Goal: Task Accomplishment & Management: Manage account settings

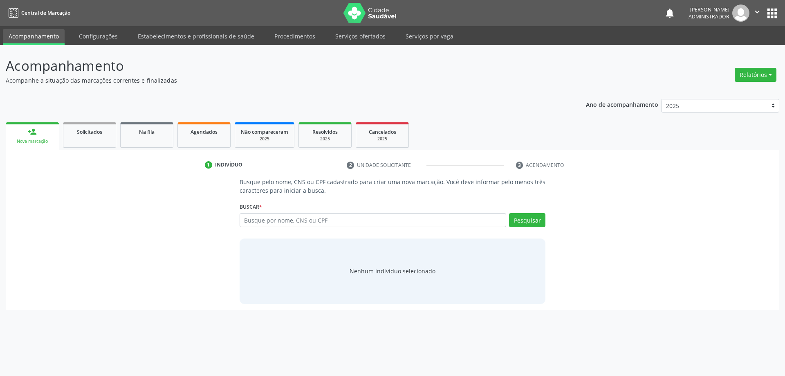
click at [303, 224] on input "text" at bounding box center [373, 220] width 267 height 14
click at [192, 131] on span "Agendados" at bounding box center [204, 131] width 27 height 7
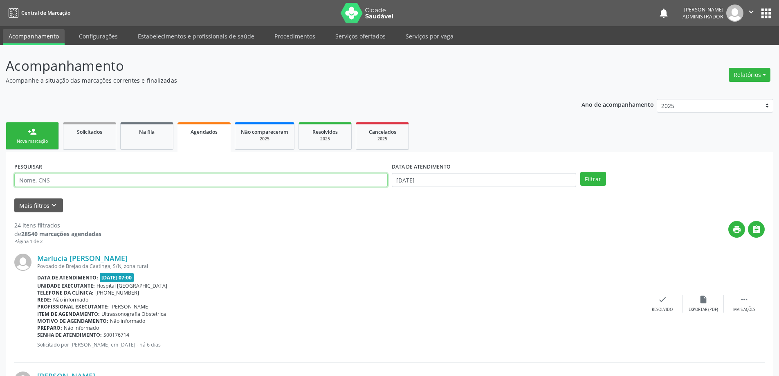
click at [72, 182] on input "text" at bounding box center [200, 180] width 373 height 14
type input "703408366094400"
click at [414, 179] on input "18/09/2025" at bounding box center [484, 180] width 184 height 14
click at [592, 176] on button "Filtrar" at bounding box center [593, 179] width 26 height 14
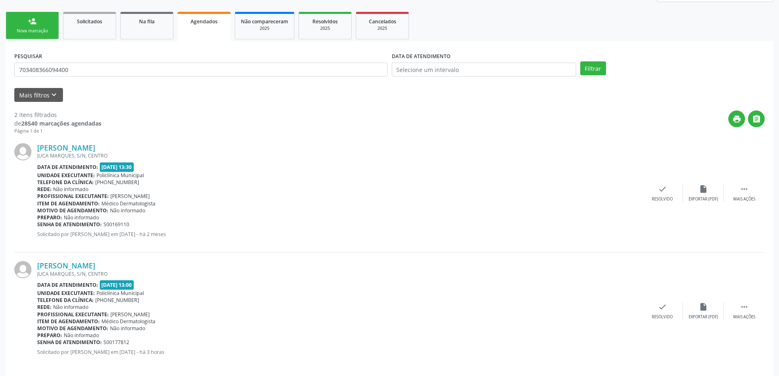
scroll to position [119, 0]
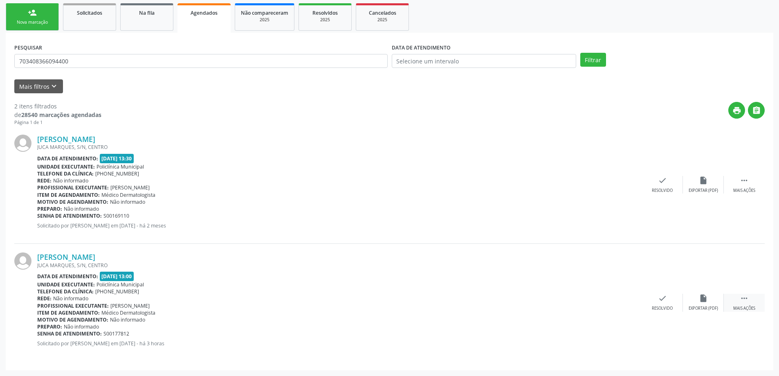
click at [739, 298] on div " Mais ações" at bounding box center [744, 303] width 41 height 18
click at [580, 297] on icon "print" at bounding box center [580, 298] width 9 height 9
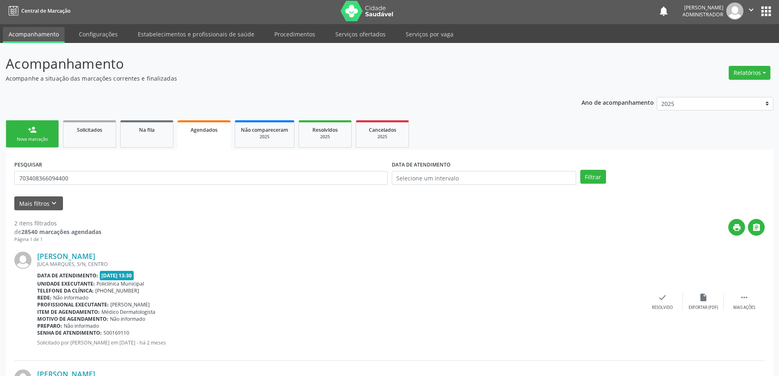
scroll to position [0, 0]
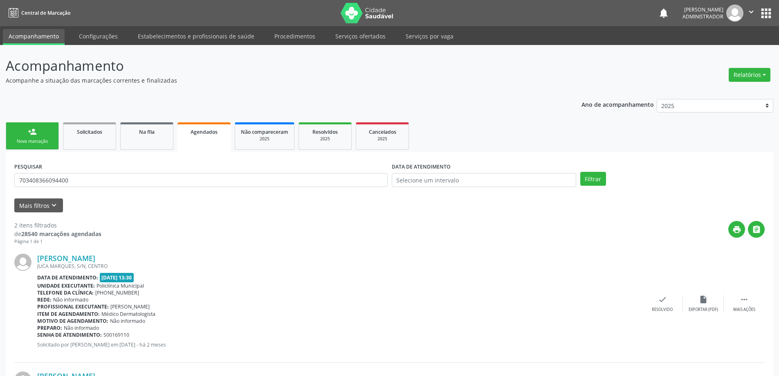
click at [194, 129] on span "Agendados" at bounding box center [204, 131] width 27 height 7
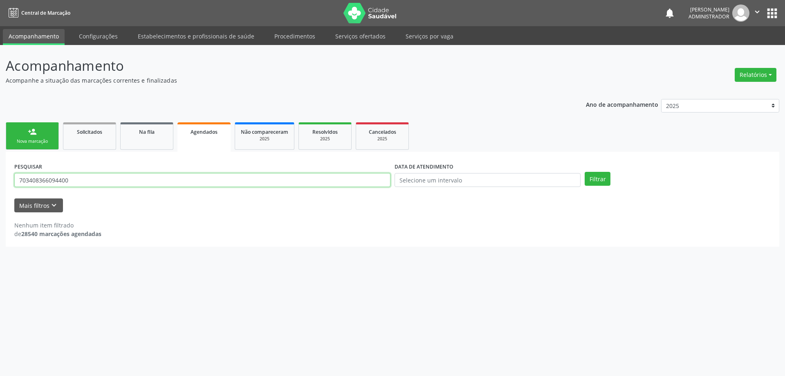
drag, startPoint x: 83, startPoint y: 182, endPoint x: 10, endPoint y: 177, distance: 73.3
click at [10, 177] on div "PESQUISAR 703408366094400 DATA DE ATENDIMENTO Filtrar UNIDADE DE REFERÊNCIA Sel…" at bounding box center [393, 199] width 774 height 95
drag, startPoint x: 202, startPoint y: 131, endPoint x: 175, endPoint y: 142, distance: 29.5
click at [201, 131] on span "Agendados" at bounding box center [204, 131] width 27 height 7
click at [138, 179] on input "text" at bounding box center [202, 180] width 376 height 14
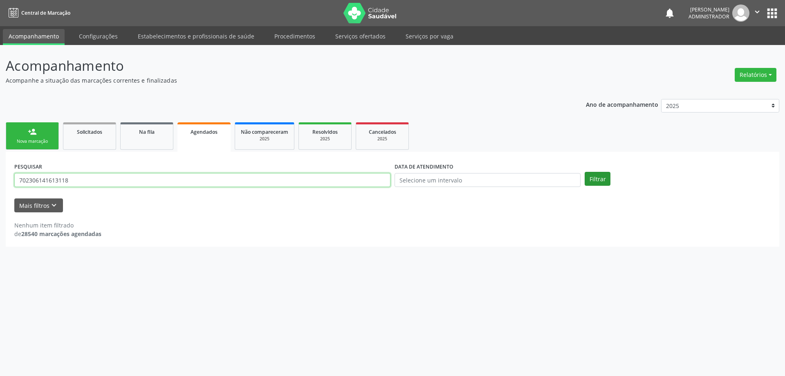
type input "702306141613118"
click at [608, 183] on button "Filtrar" at bounding box center [598, 179] width 26 height 14
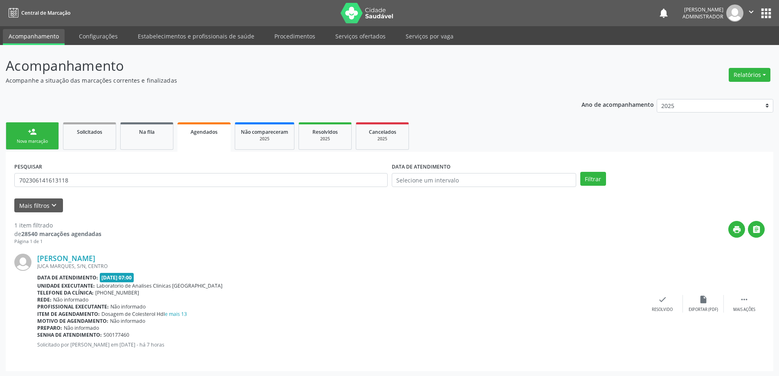
scroll to position [1, 0]
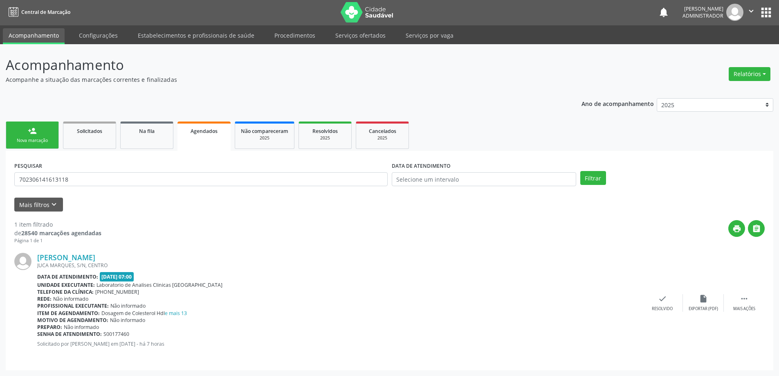
click at [46, 36] on link "Acompanhamento" at bounding box center [34, 36] width 62 height 16
click at [336, 32] on link "Serviços ofertados" at bounding box center [361, 35] width 62 height 14
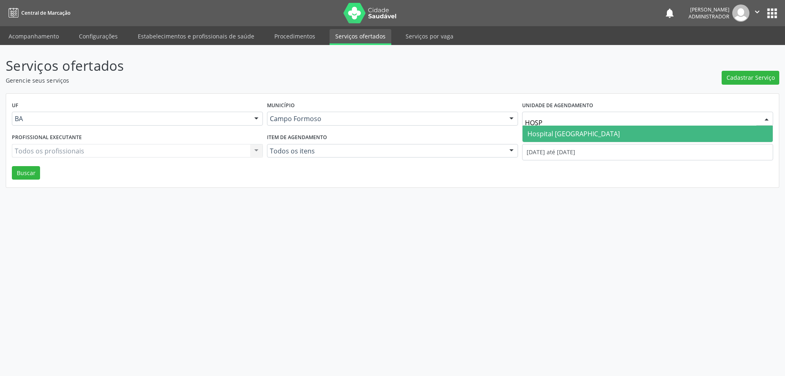
type input "HOSPI"
click at [543, 131] on span "Hospital [GEOGRAPHIC_DATA]" at bounding box center [573, 133] width 92 height 9
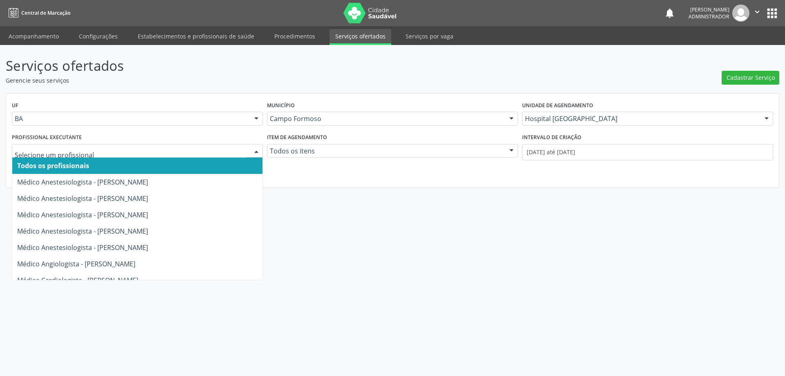
click at [255, 148] on div at bounding box center [256, 151] width 12 height 14
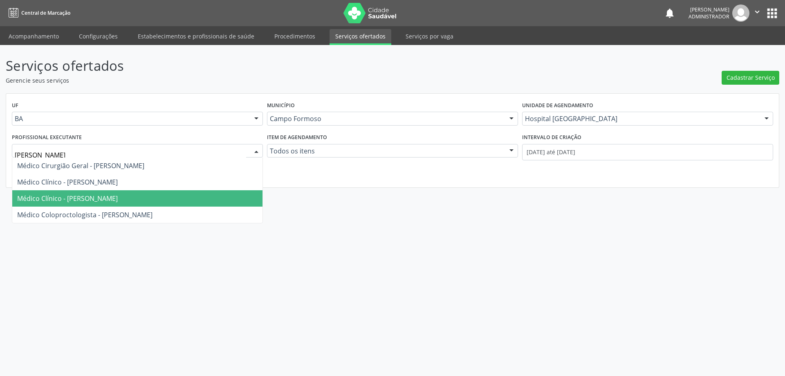
click at [169, 193] on span "Médico Clínico - [PERSON_NAME]" at bounding box center [137, 198] width 250 height 16
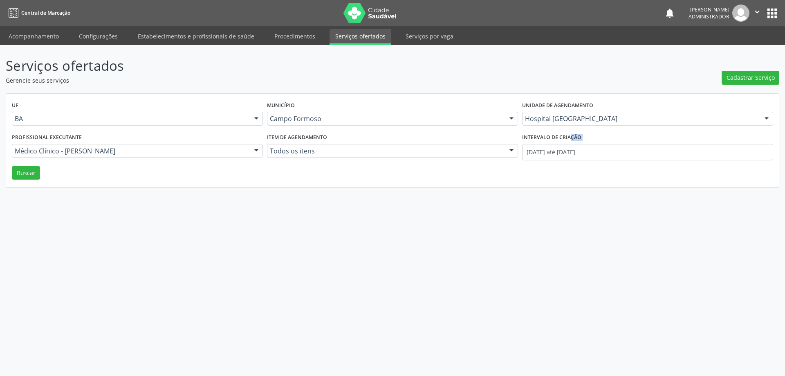
click at [169, 193] on div "Serviços ofertados Gerencie seus serviços Cadastrar Serviço UF BA BA Nenhum res…" at bounding box center [392, 210] width 785 height 331
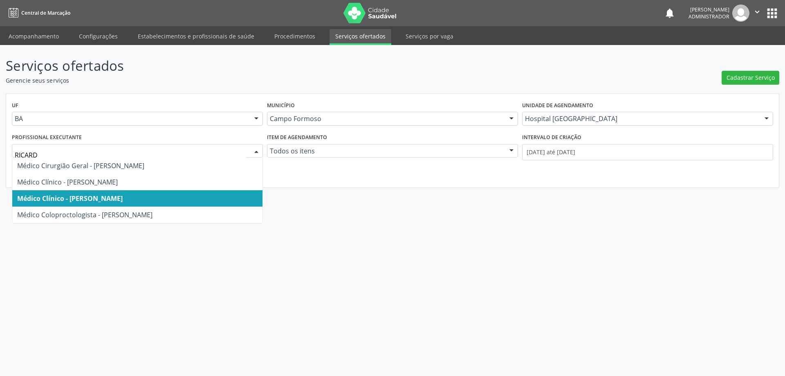
type input "RICARDO"
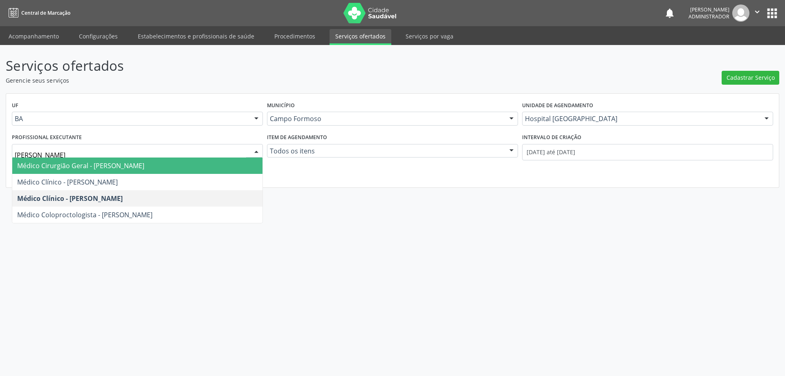
click at [191, 161] on span "Médico Cirurgião Geral - [PERSON_NAME]" at bounding box center [137, 165] width 250 height 16
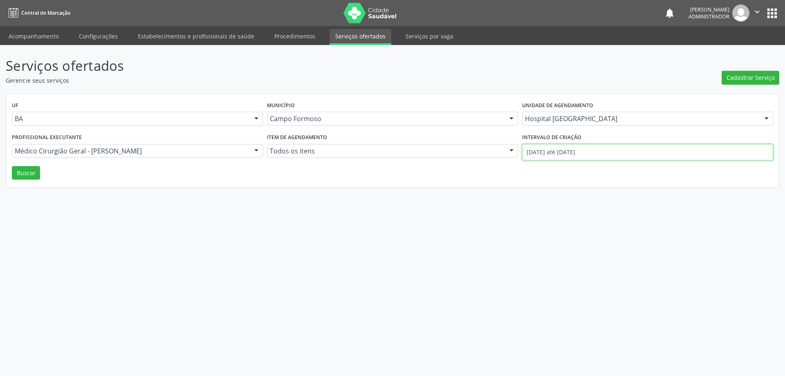
click at [541, 153] on input "01/09/2025 até 18/09/2025" at bounding box center [647, 152] width 251 height 16
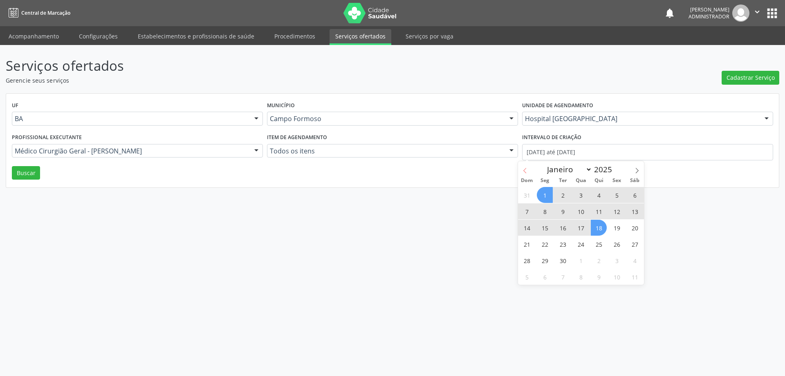
click at [527, 171] on icon at bounding box center [525, 171] width 6 height 6
select select "7"
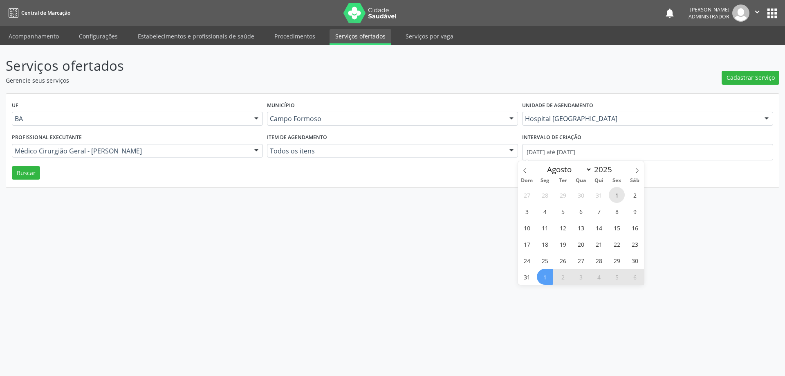
click at [615, 193] on span "1" at bounding box center [617, 195] width 16 height 16
type input "01/08/2025"
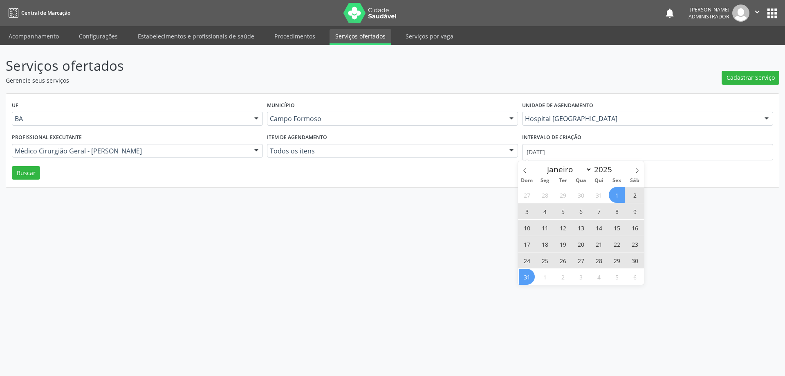
click at [529, 276] on span "31" at bounding box center [527, 277] width 16 height 16
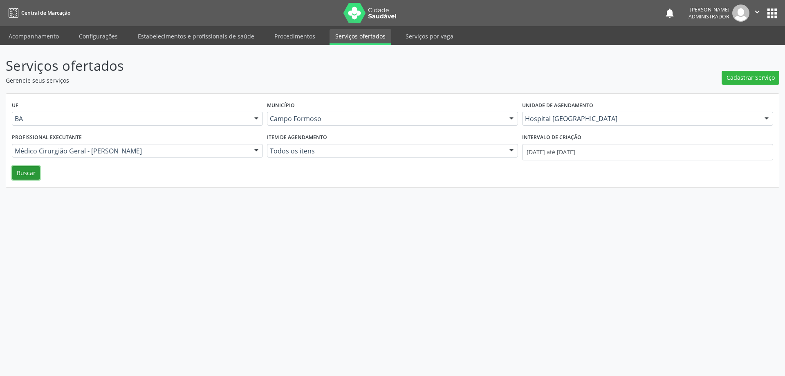
click at [31, 169] on button "Buscar" at bounding box center [26, 173] width 28 height 14
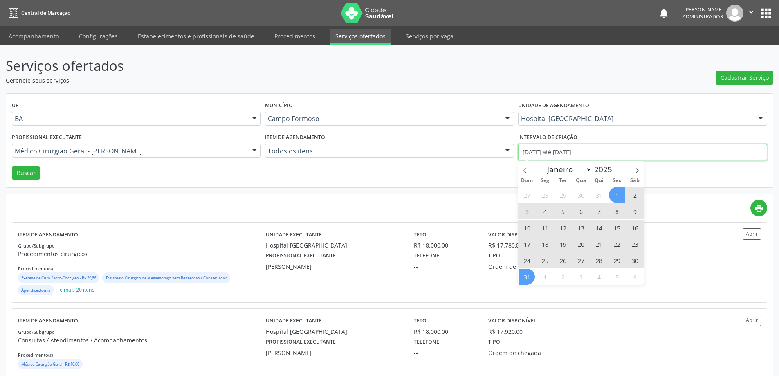
click at [589, 150] on input "01/08/2025 até 31/08/2025" at bounding box center [642, 152] width 249 height 16
click at [635, 170] on icon at bounding box center [637, 171] width 6 height 6
select select "8"
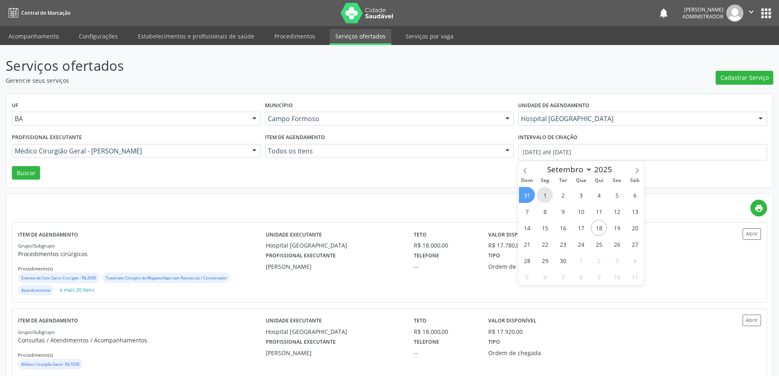
click at [546, 193] on span "1" at bounding box center [545, 195] width 16 height 16
type input "01/09/2025"
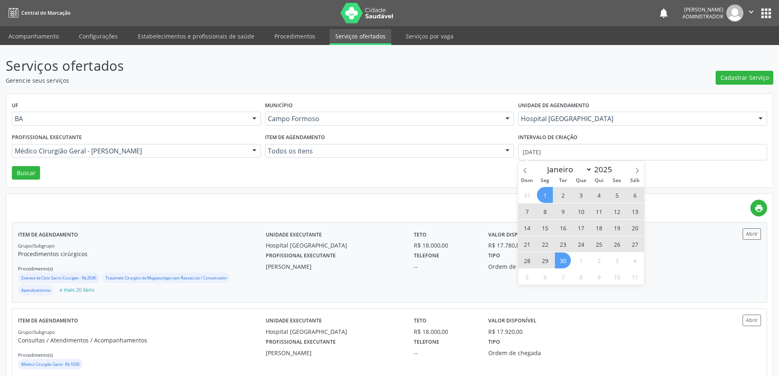
click at [565, 260] on span "30" at bounding box center [563, 260] width 16 height 16
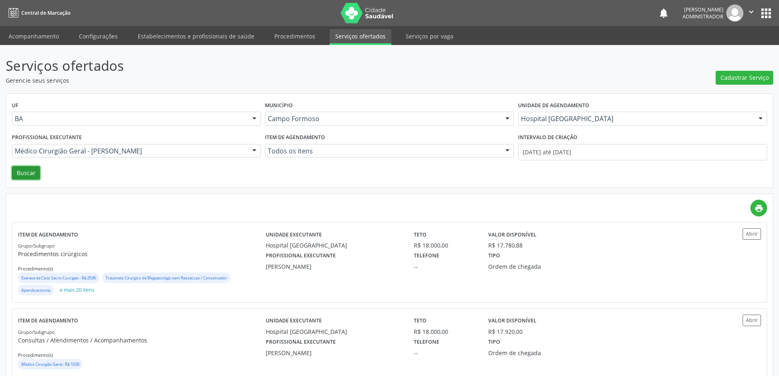
drag, startPoint x: 24, startPoint y: 174, endPoint x: 42, endPoint y: 162, distance: 21.9
click at [23, 174] on button "Buscar" at bounding box center [26, 173] width 28 height 14
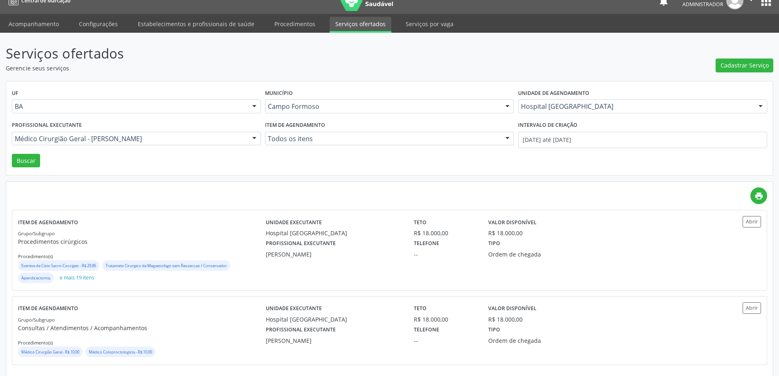
scroll to position [19, 0]
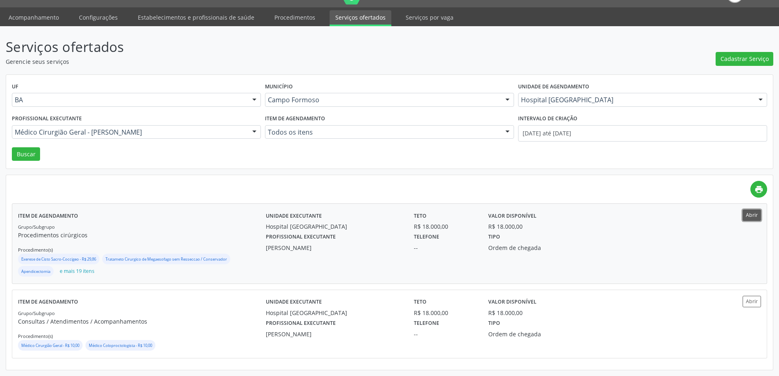
click at [746, 216] on button "Abrir" at bounding box center [751, 214] width 18 height 11
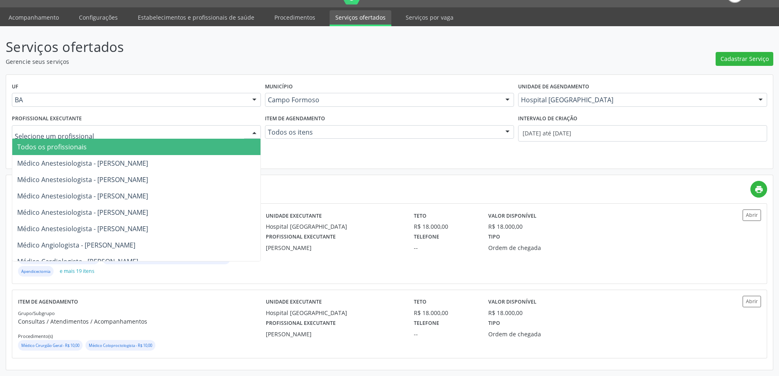
click at [251, 129] on div at bounding box center [254, 133] width 12 height 14
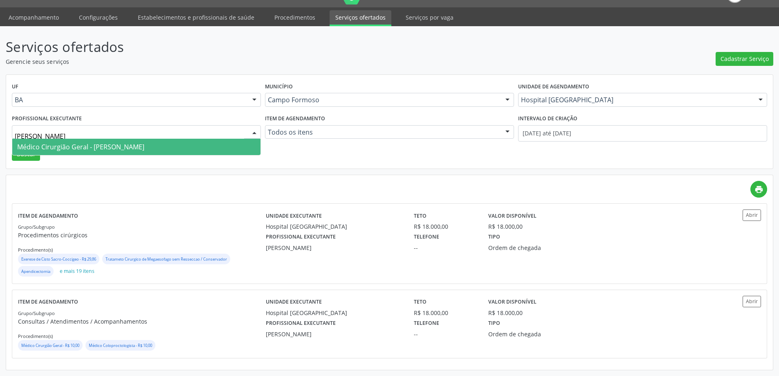
click at [144, 148] on span "Médico Cirurgião Geral - [PERSON_NAME]" at bounding box center [80, 146] width 127 height 9
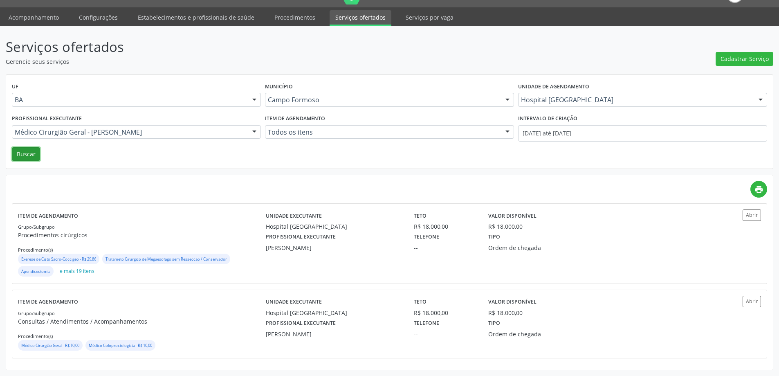
click at [20, 152] on button "Buscar" at bounding box center [26, 154] width 28 height 14
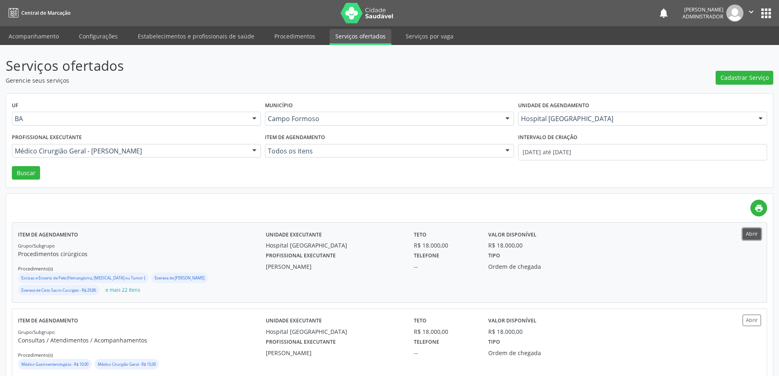
click at [749, 234] on button "Abrir" at bounding box center [751, 233] width 18 height 11
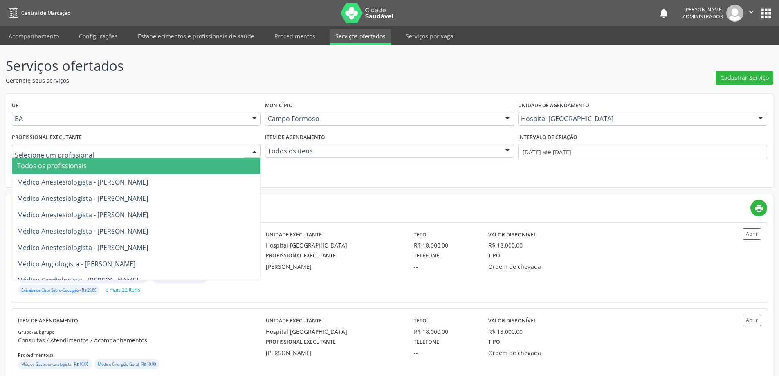
click at [255, 149] on div at bounding box center [254, 151] width 12 height 14
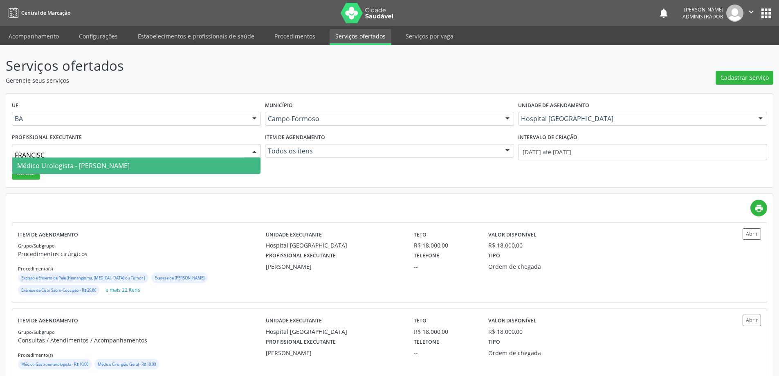
click at [130, 169] on span "Médico Urologista - [PERSON_NAME]" at bounding box center [73, 165] width 112 height 9
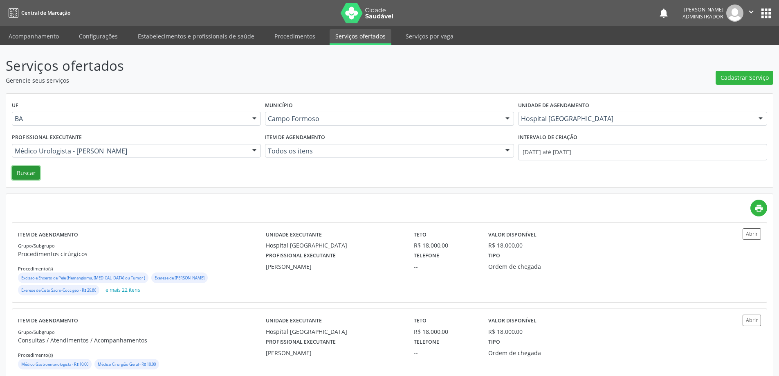
drag, startPoint x: 29, startPoint y: 176, endPoint x: 30, endPoint y: 172, distance: 4.4
click at [29, 175] on button "Buscar" at bounding box center [26, 173] width 28 height 14
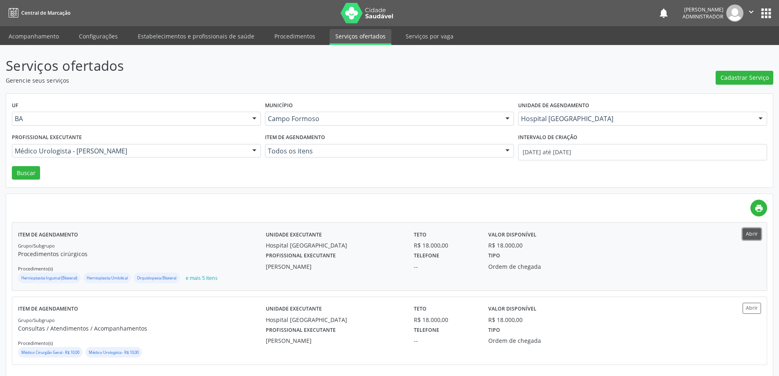
click at [747, 233] on button "Abrir" at bounding box center [751, 233] width 18 height 11
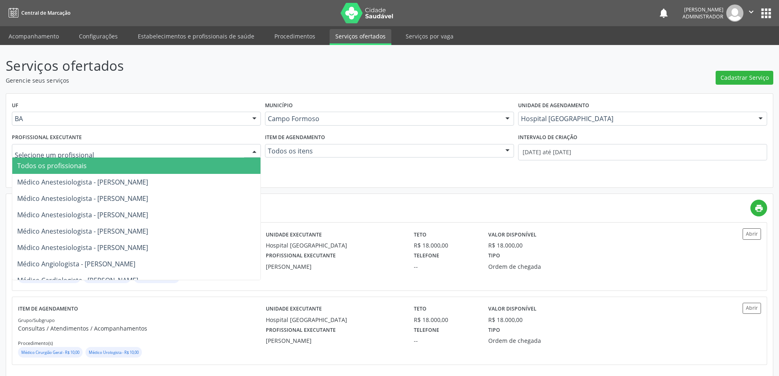
click at [256, 149] on div at bounding box center [254, 151] width 12 height 14
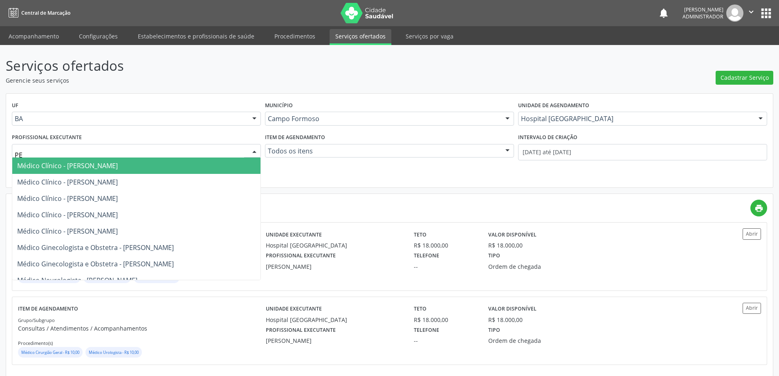
type input "PER"
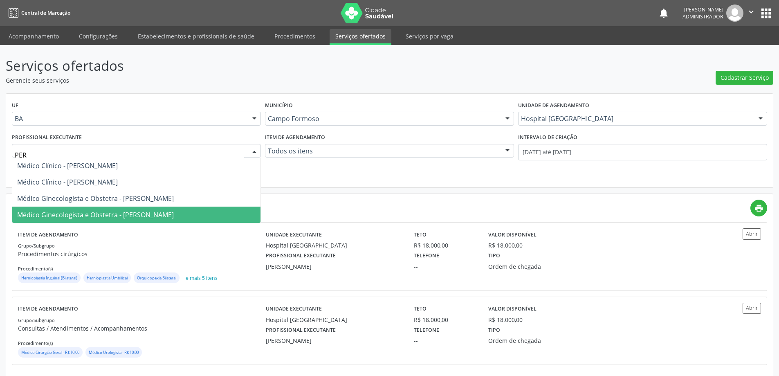
click at [174, 211] on span "Médico Ginecologista e Obstetra - [PERSON_NAME]" at bounding box center [95, 214] width 157 height 9
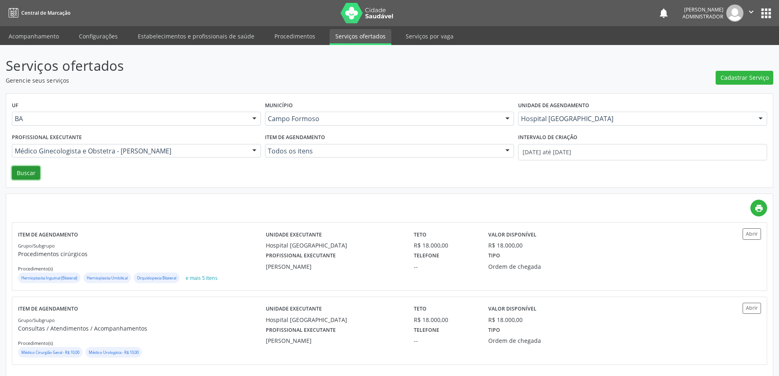
click at [29, 174] on button "Buscar" at bounding box center [26, 173] width 28 height 14
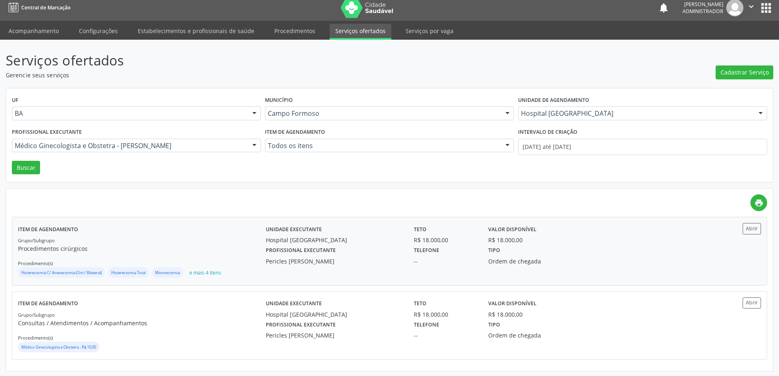
scroll to position [7, 0]
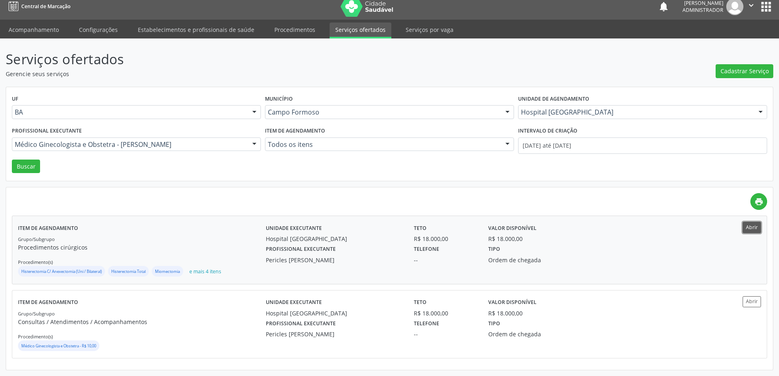
click at [749, 229] on button "Abrir" at bounding box center [751, 227] width 18 height 11
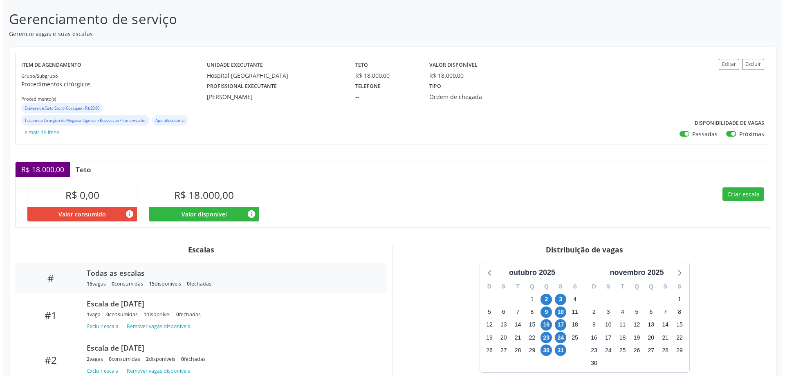
scroll to position [27, 0]
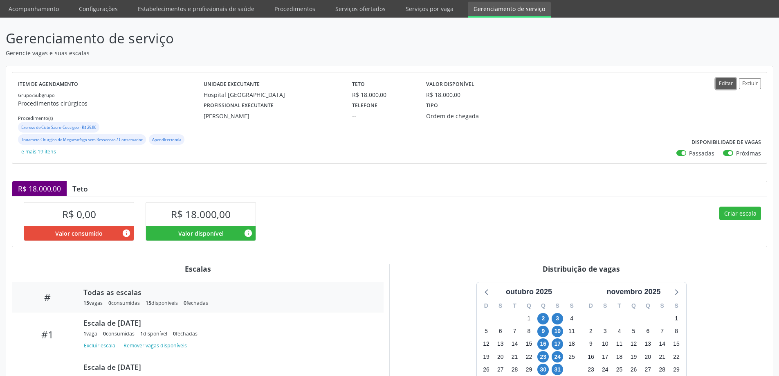
click at [722, 83] on button "Editar" at bounding box center [726, 83] width 20 height 11
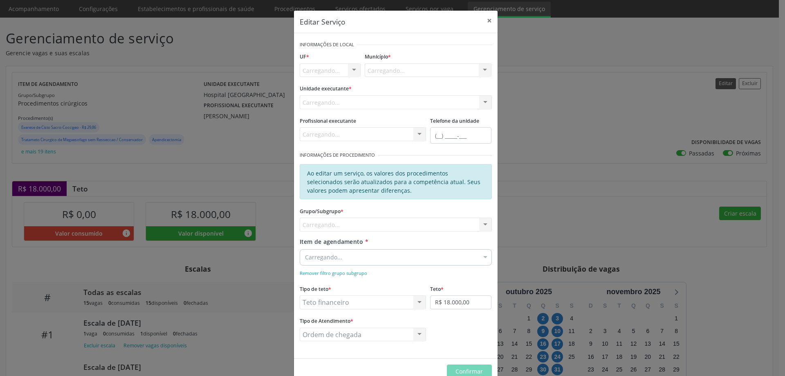
scroll to position [0, 0]
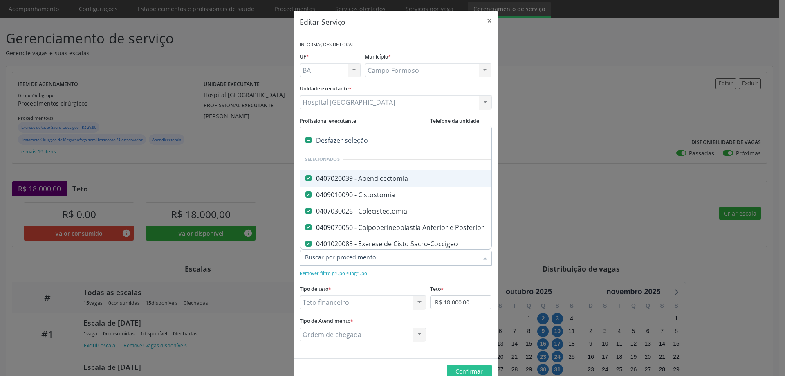
type input "H"
checkbox Hemorroidectomia "false"
checkbox Epigastrica "false"
checkbox Incisional "false"
checkbox \(Bilateral\) "false"
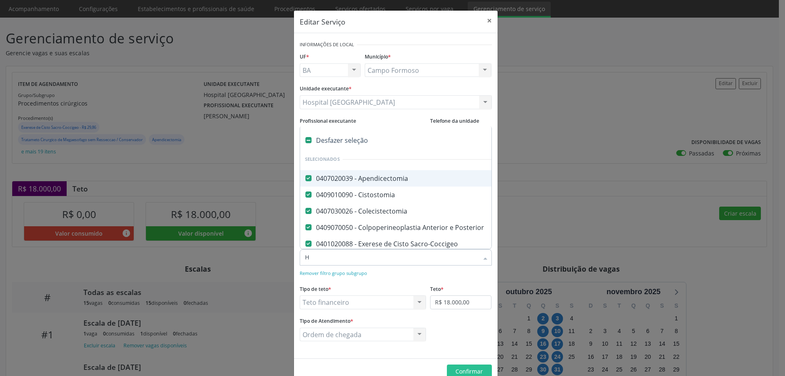
checkbox Umbilical "false"
checkbox Exploradora "false"
checkbox Simples "false"
checkbox Bilateral "false"
checkbox Unilateral "false"
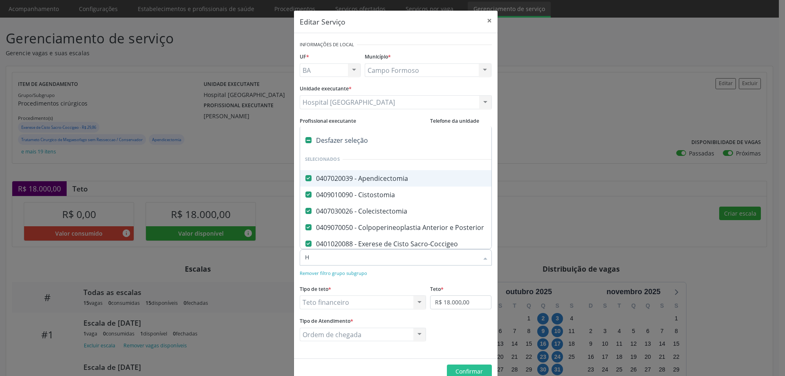
checkbox Postectomia "false"
checkbox Evisceracao\) "false"
checkbox Hidrocele "false"
checkbox Anal "false"
checkbox Varicocele "false"
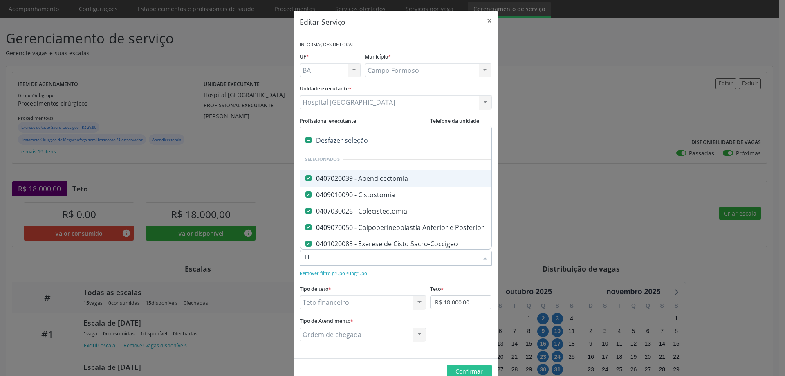
checkbox Conservador "false"
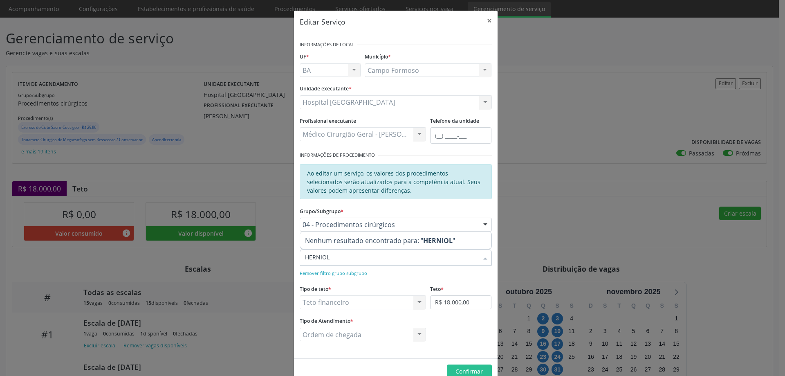
type input "HERNIO"
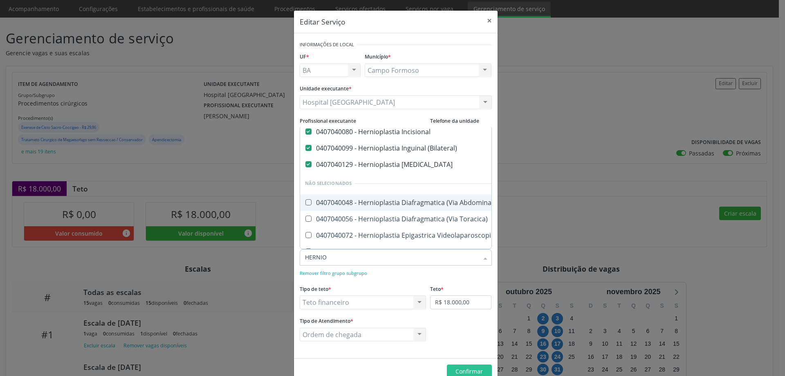
scroll to position [82, 0]
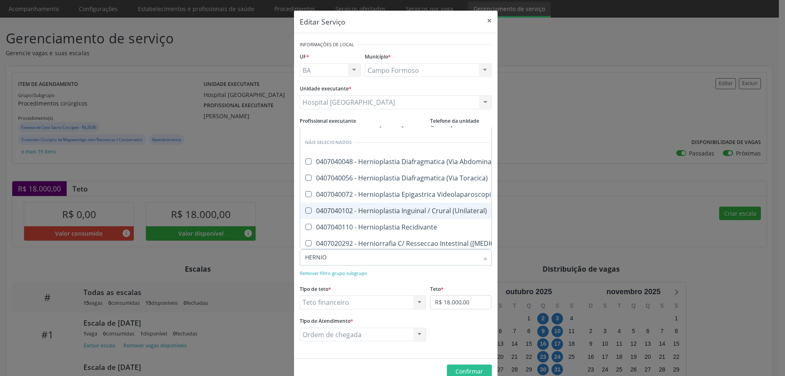
click at [373, 211] on div "0407040102 - Hernioplastia Inguinal / Crural (Unilateral)" at bounding box center [437, 210] width 264 height 7
checkbox \(Unilateral\) "true"
click at [413, 278] on form "Informações de Local UF * BA BA Nenhum resultado encontrado para: " " Não há ne…" at bounding box center [396, 196] width 192 height 314
checkbox Abdominal\) "true"
checkbox Toracica\) "true"
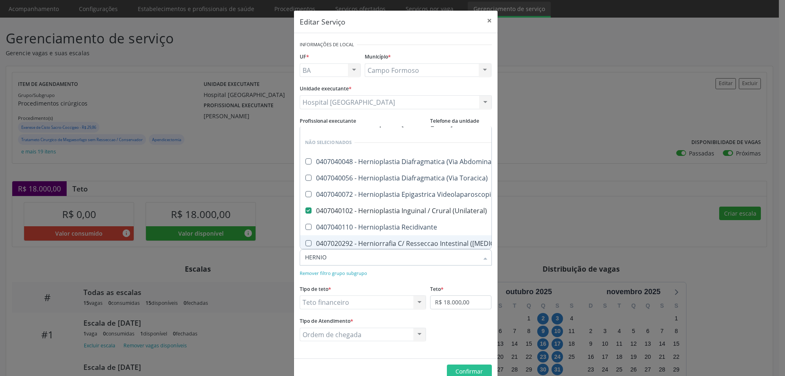
checkbox Videolaparoscopica "true"
checkbox Recidivante "true"
checkbox Estrangulada\) "true"
checkbox Videolaparoscopica "true"
checkbox \) "true"
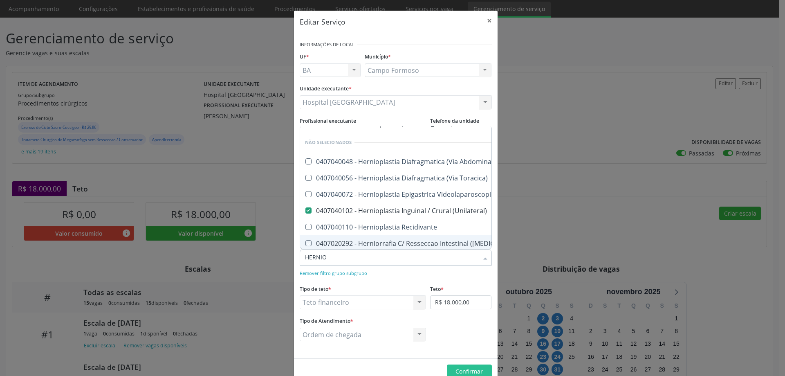
checkbox Videolaparoscopica "true"
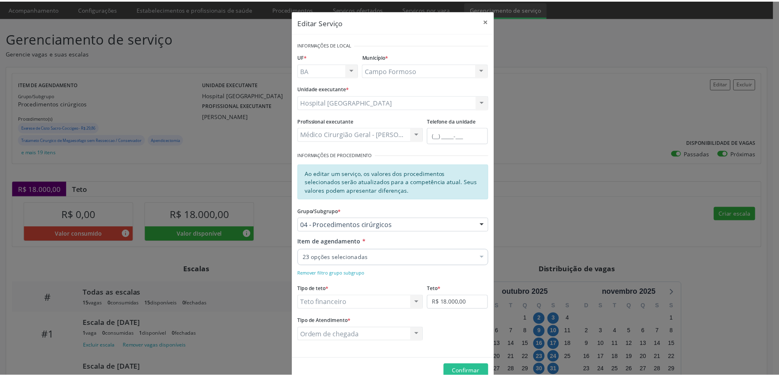
scroll to position [0, 0]
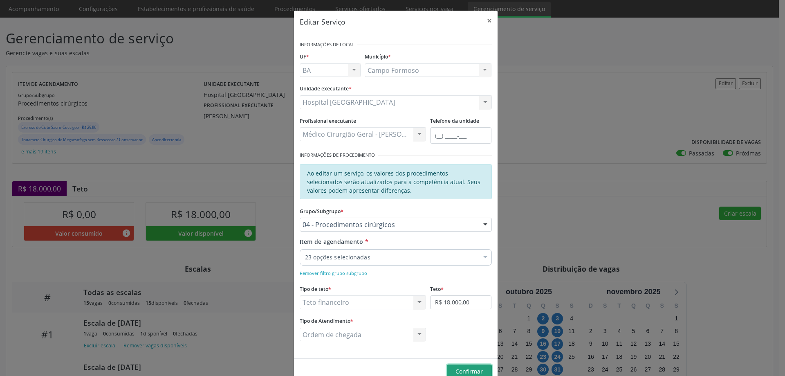
click at [455, 369] on span "Confirmar" at bounding box center [468, 371] width 27 height 8
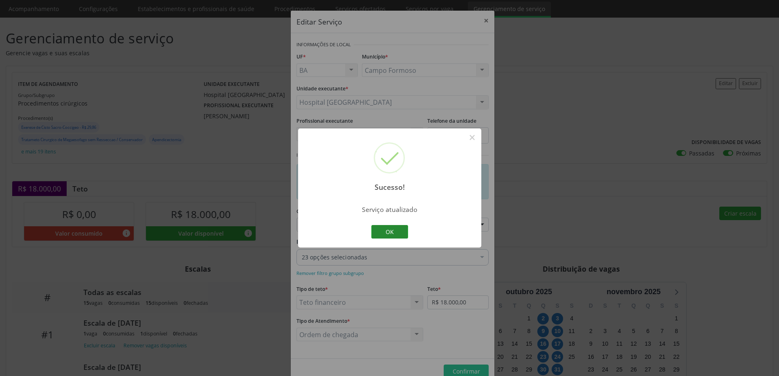
click at [394, 231] on button "OK" at bounding box center [389, 232] width 37 height 14
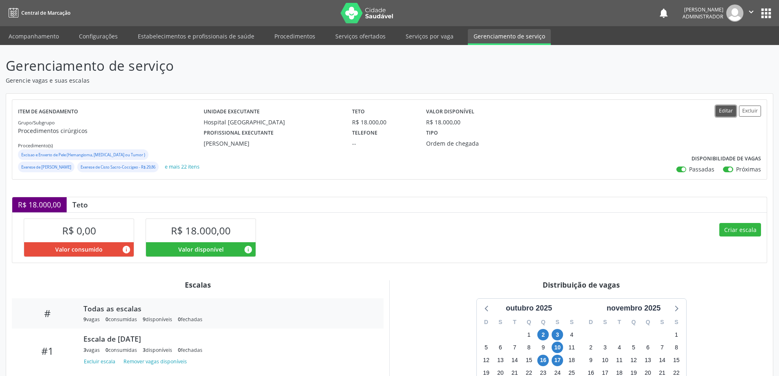
click at [722, 109] on button "Editar" at bounding box center [726, 110] width 20 height 11
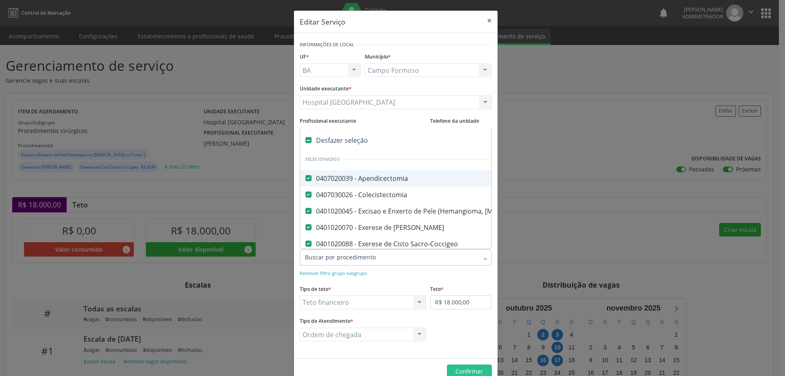
type input "H"
checkbox \(Bilateral\) "false"
checkbox Umbilical "false"
checkbox Bilateral\) "false"
checkbox Total "false"
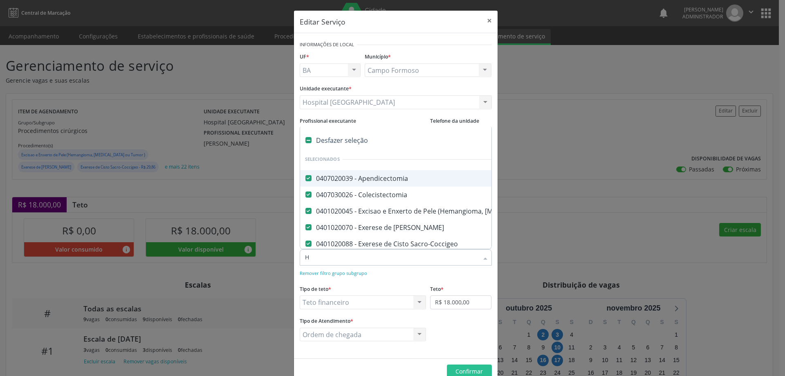
checkbox Exploradora "false"
checkbox Simples "false"
checkbox Miomectomia "false"
checkbox Ooforoplastia "false"
checkbox Bilateral "false"
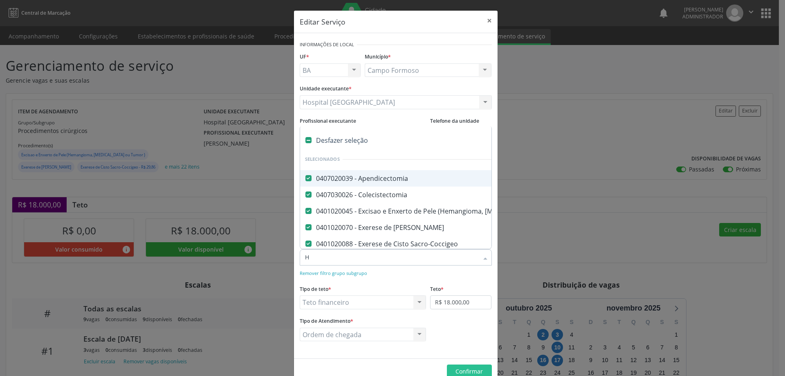
checkbox Unilateral "false"
checkbox Postectomia "false"
checkbox Evisceracao\) "false"
checkbox Hidrocele "false"
checkbox Varicocele "false"
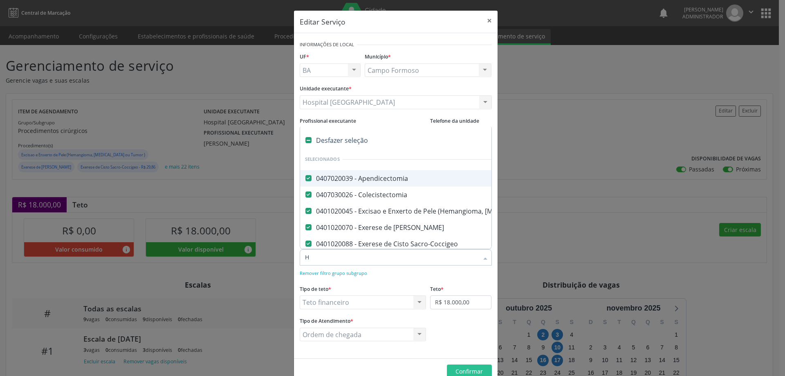
checkbox Conservador "false"
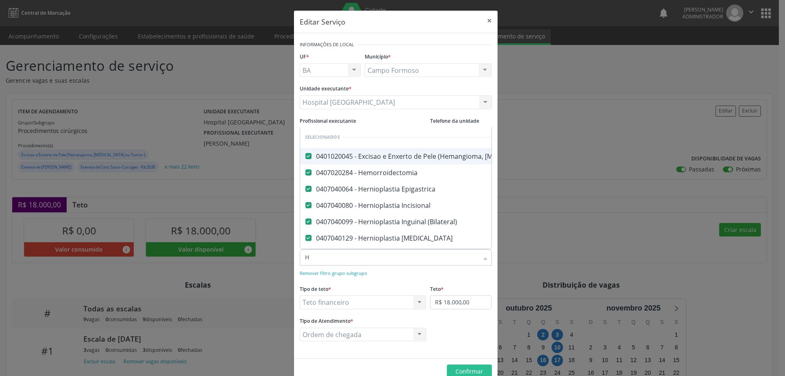
type input "HE"
checkbox Total "false"
checkbox Hidrocele "false"
type input "HER"
checkbox Umbilical "false"
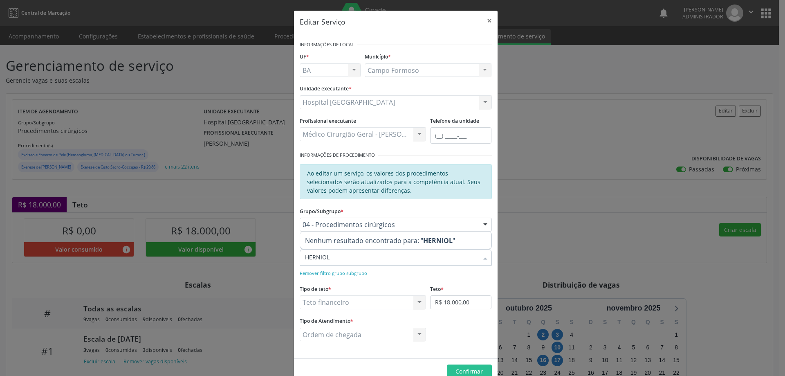
type input "HERNIO"
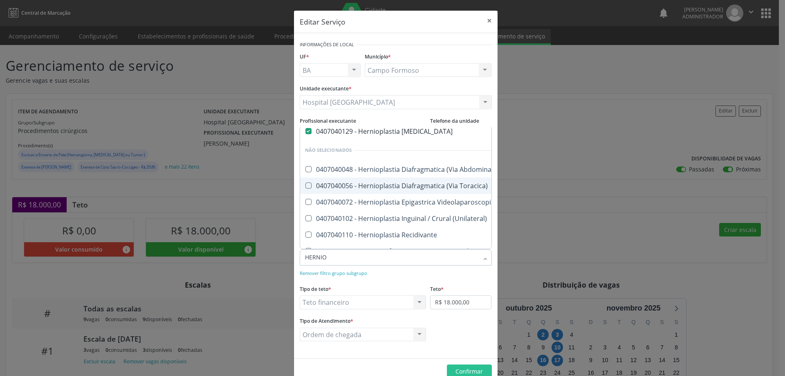
scroll to position [82, 0]
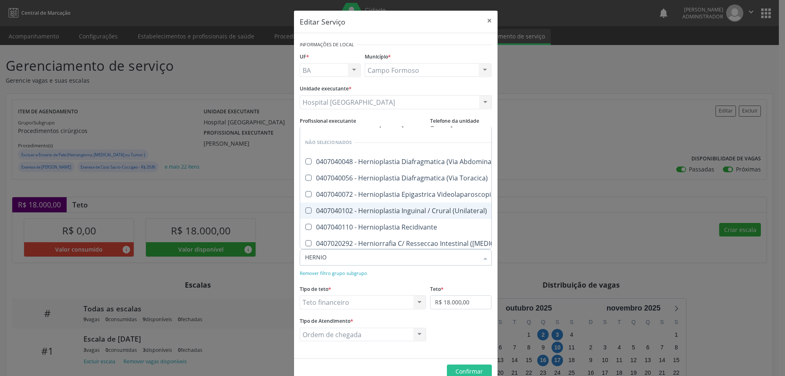
click at [364, 210] on div "0407040102 - Hernioplastia Inguinal / Crural (Unilateral)" at bounding box center [437, 210] width 264 height 7
checkbox \(Unilateral\) "true"
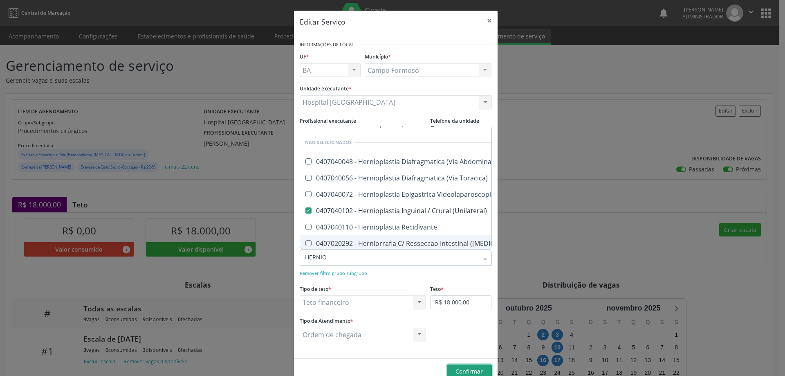
click at [465, 371] on span "Confirmar" at bounding box center [468, 371] width 27 height 8
checkbox Abdominal\) "true"
checkbox Toracica\) "true"
checkbox Videolaparoscopica "true"
checkbox Recidivante "true"
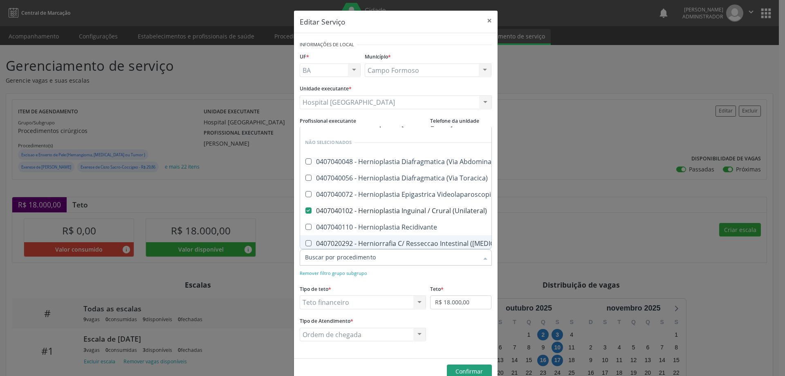
checkbox Estrangulada\) "true"
checkbox Videolaparoscopica "true"
checkbox \) "true"
checkbox Videolaparoscopica "true"
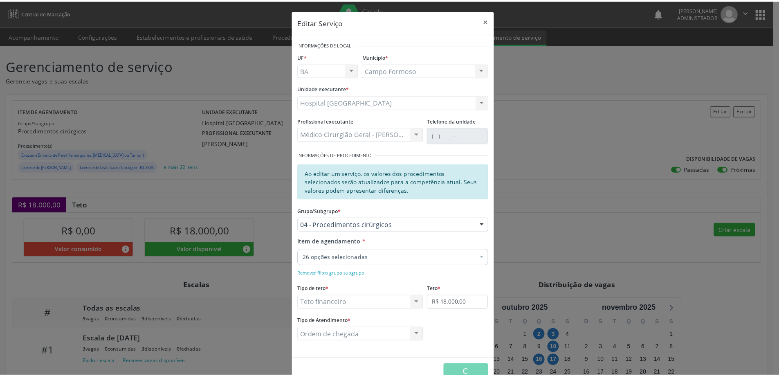
scroll to position [0, 0]
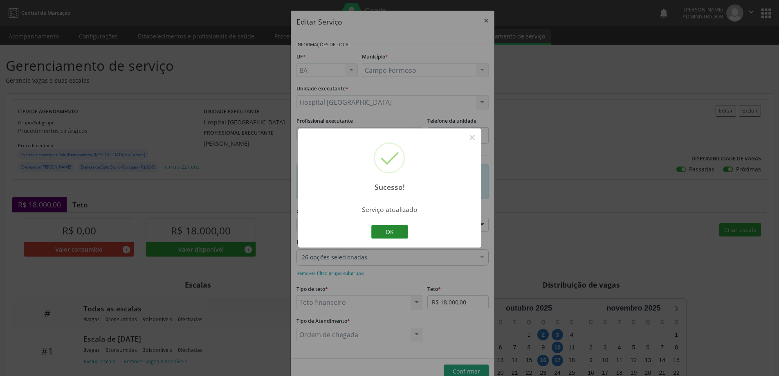
click at [393, 235] on button "OK" at bounding box center [389, 232] width 37 height 14
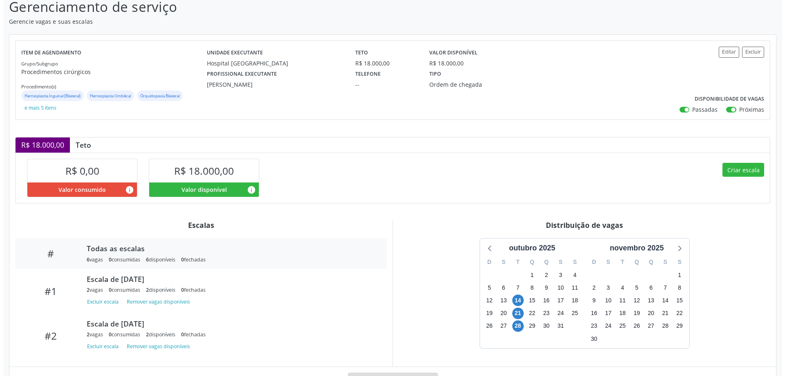
scroll to position [15, 0]
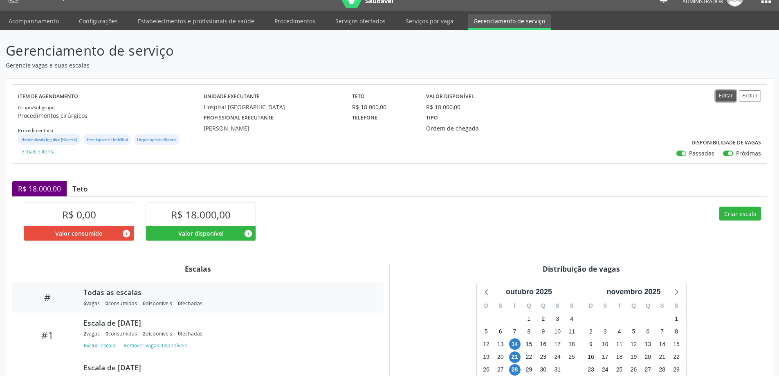
click at [717, 96] on button "Editar" at bounding box center [726, 95] width 20 height 11
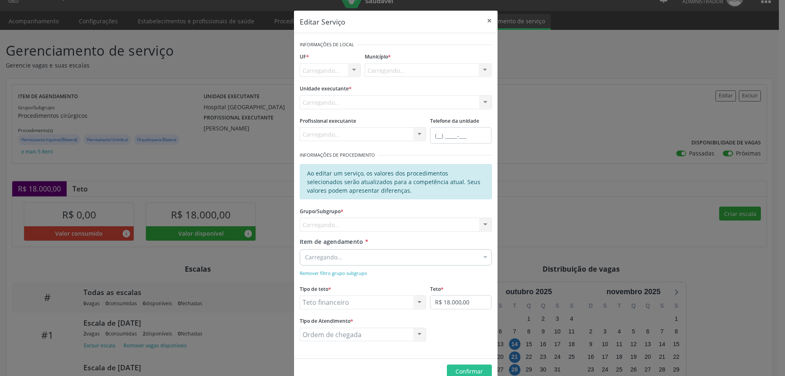
scroll to position [0, 0]
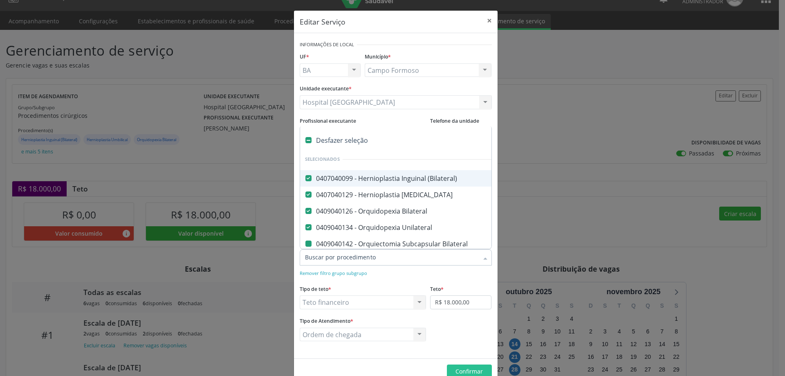
type input "H"
checkbox Bilateral "false"
checkbox Unilateral "false"
checkbox Postectomia "false"
checkbox Hidrocele "false"
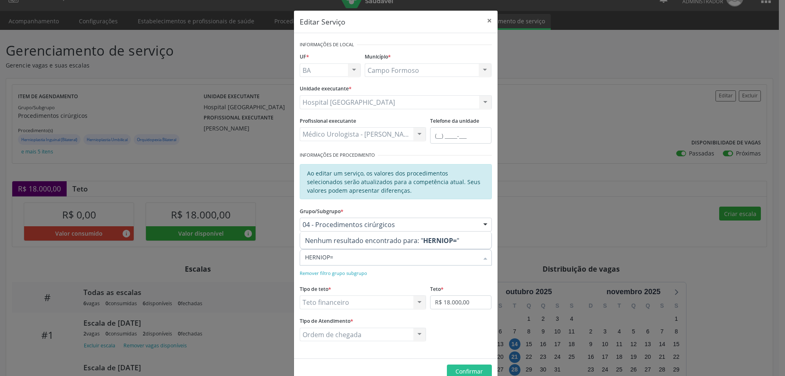
type input "HERNIOP"
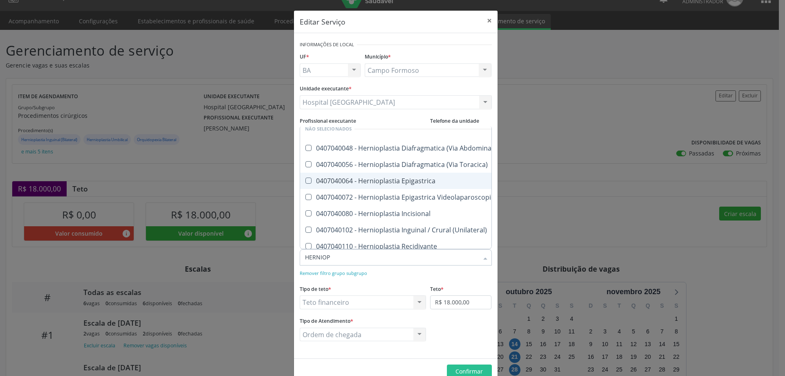
scroll to position [74, 0]
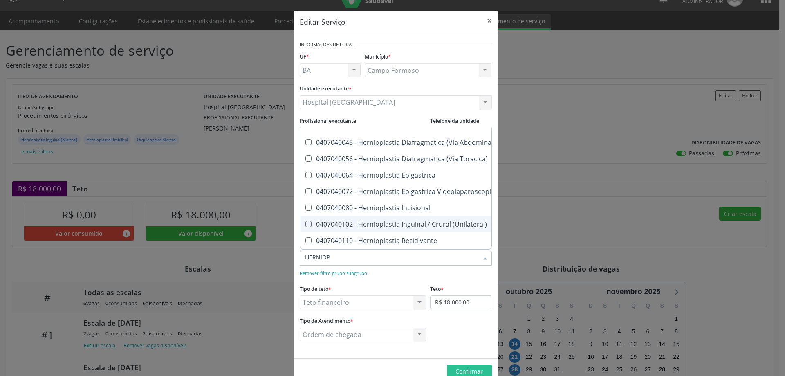
click at [350, 221] on div "0407040102 - Hernioplastia Inguinal / Crural (Unilateral)" at bounding box center [401, 224] width 193 height 7
checkbox \(Unilateral\) "true"
click at [475, 373] on span "Confirmar" at bounding box center [468, 371] width 27 height 8
checkbox Abdominal\) "true"
checkbox Toracica\) "true"
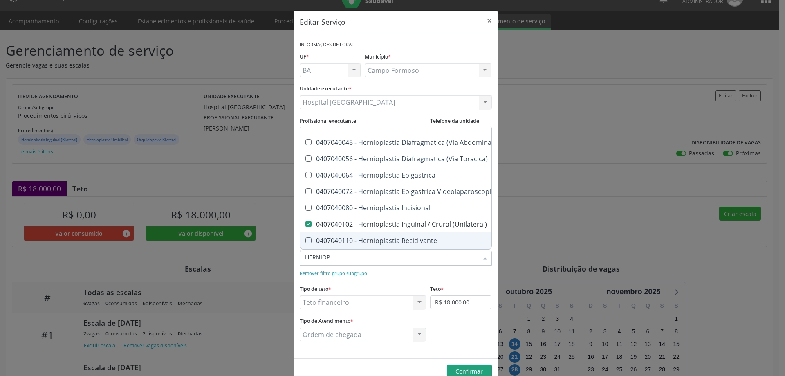
checkbox Epigastrica "true"
checkbox Videolaparoscopica "true"
checkbox Incisional "true"
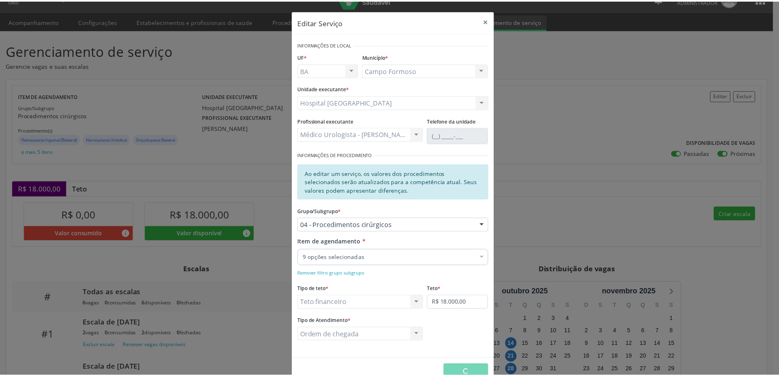
scroll to position [96, 0]
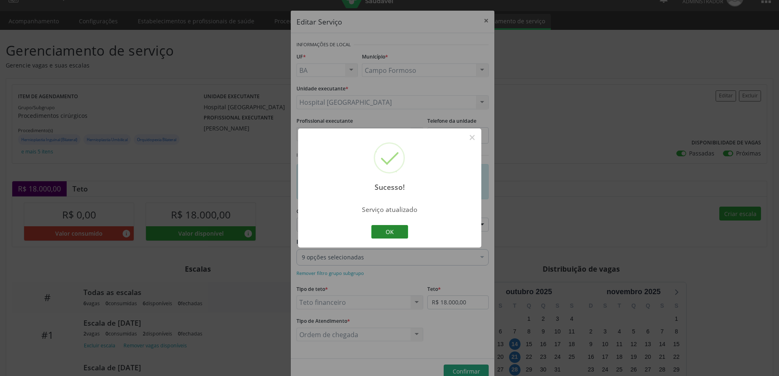
drag, startPoint x: 393, startPoint y: 233, endPoint x: 397, endPoint y: 220, distance: 13.6
click at [394, 233] on button "OK" at bounding box center [389, 232] width 37 height 14
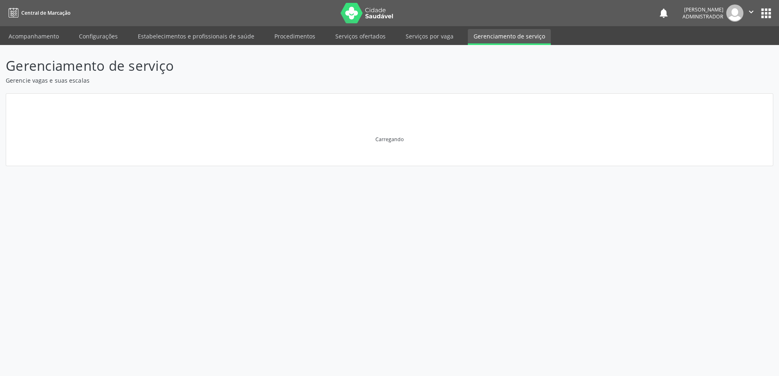
scroll to position [0, 0]
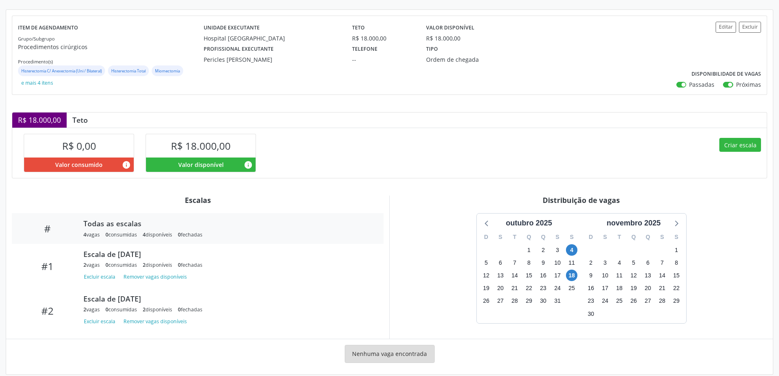
scroll to position [94, 0]
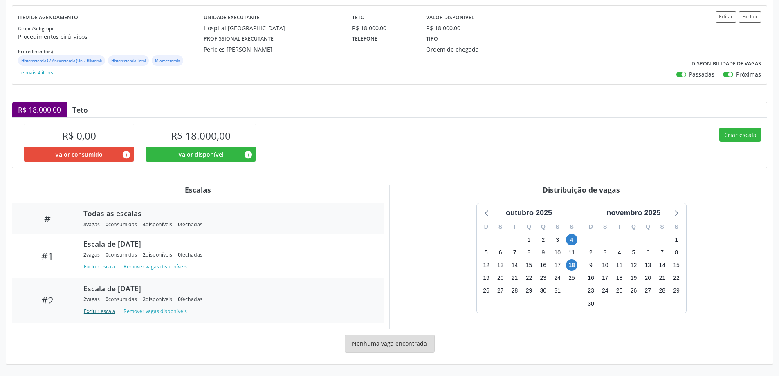
click at [104, 312] on button "Excluir escala" at bounding box center [100, 311] width 35 height 11
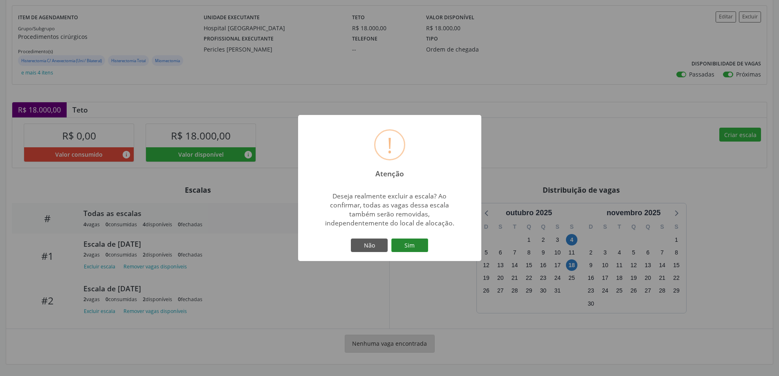
click at [406, 244] on button "Sim" at bounding box center [409, 245] width 37 height 14
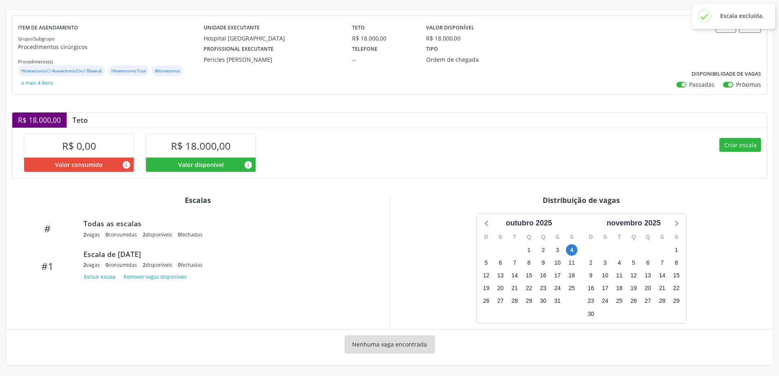
scroll to position [85, 0]
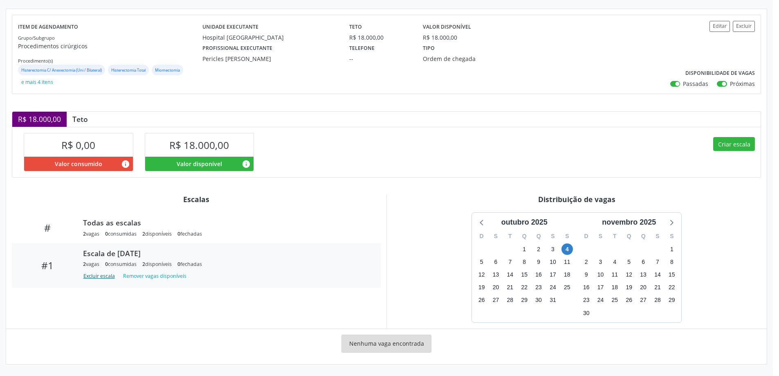
click at [99, 274] on button "Excluir escala" at bounding box center [100, 276] width 35 height 11
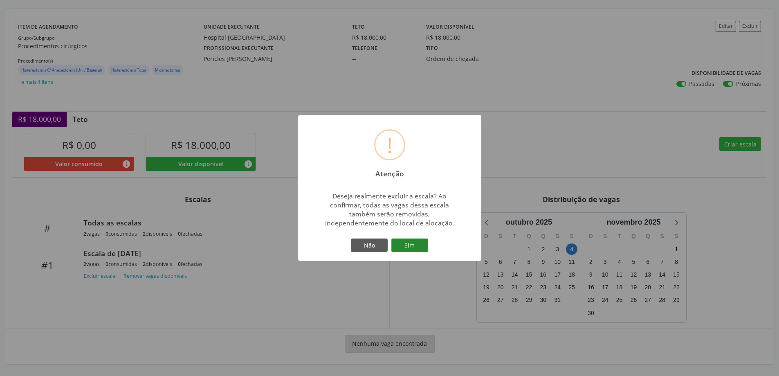
click at [417, 247] on button "Sim" at bounding box center [409, 245] width 37 height 14
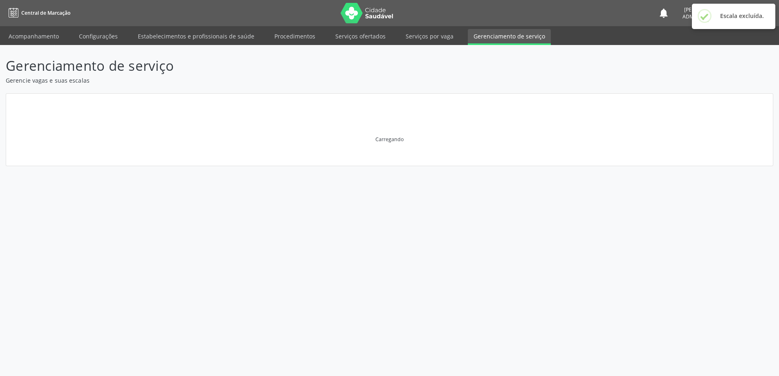
scroll to position [0, 0]
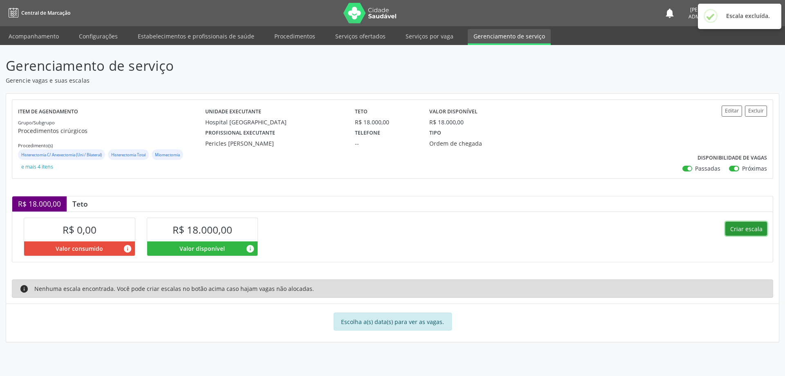
click at [727, 224] on button "Criar escala" at bounding box center [746, 229] width 42 height 14
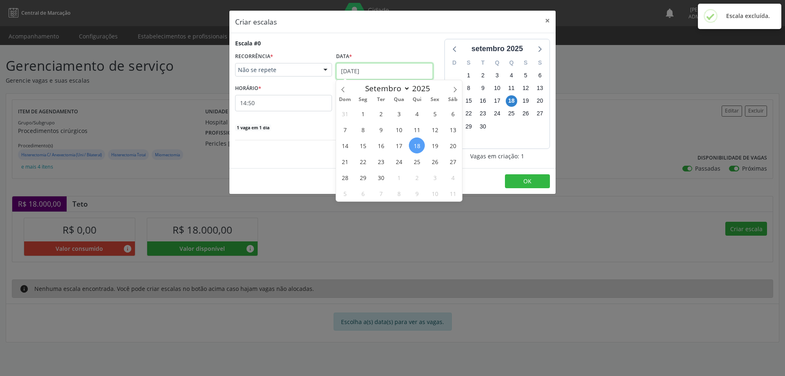
click at [356, 70] on input "[DATE]" at bounding box center [384, 71] width 97 height 16
click at [453, 87] on icon at bounding box center [455, 90] width 6 height 6
select select "9"
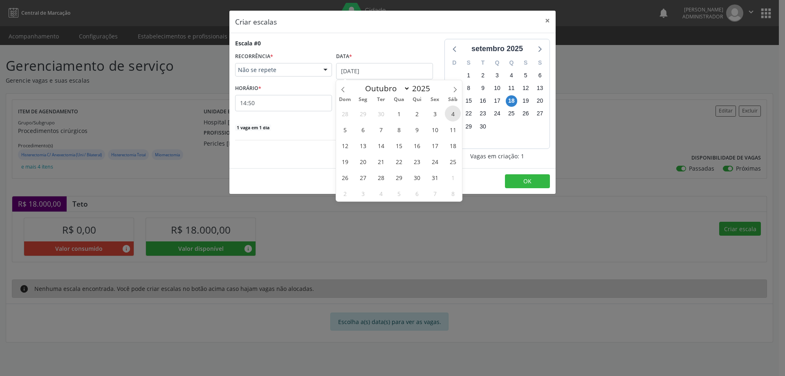
click at [450, 112] on span "4" at bounding box center [453, 113] width 16 height 16
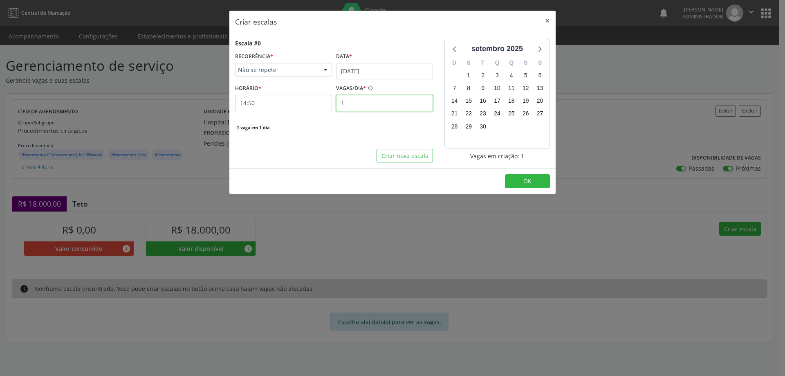
click at [361, 101] on input "1" at bounding box center [384, 103] width 97 height 16
type input "5"
click at [285, 102] on input "14:50" at bounding box center [283, 103] width 97 height 16
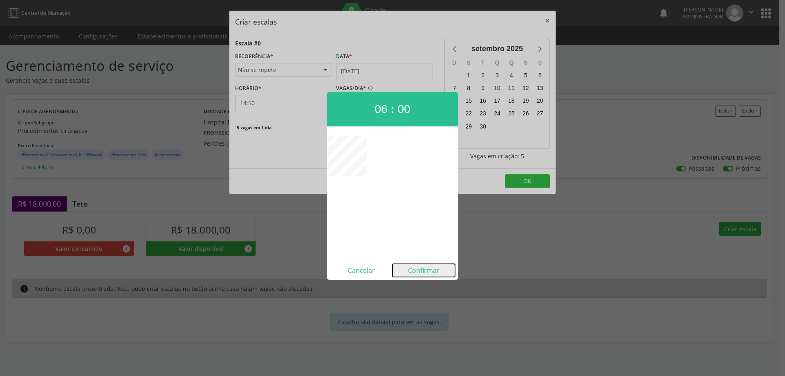
click at [428, 271] on button "Confirmar" at bounding box center [424, 270] width 63 height 13
type input "06:00"
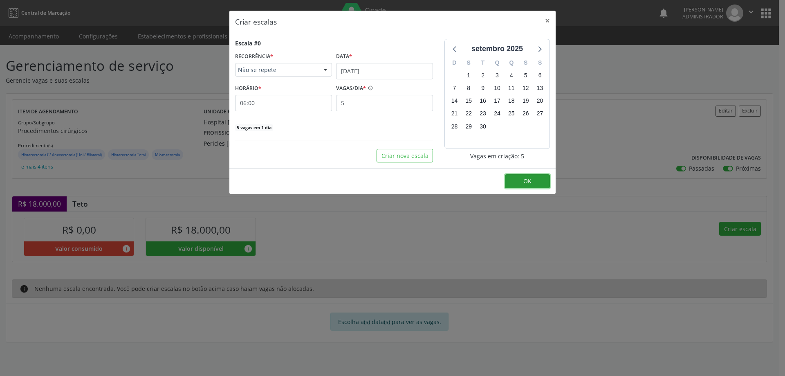
click at [526, 182] on span "OK" at bounding box center [527, 181] width 8 height 8
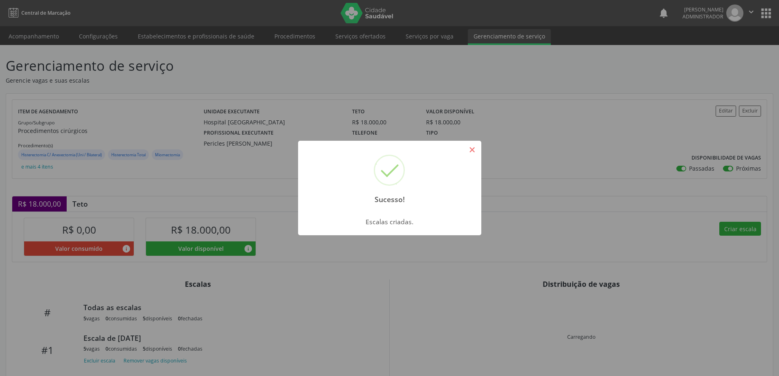
drag, startPoint x: 473, startPoint y: 153, endPoint x: 623, endPoint y: 182, distance: 152.6
click at [473, 152] on button "×" at bounding box center [472, 150] width 14 height 14
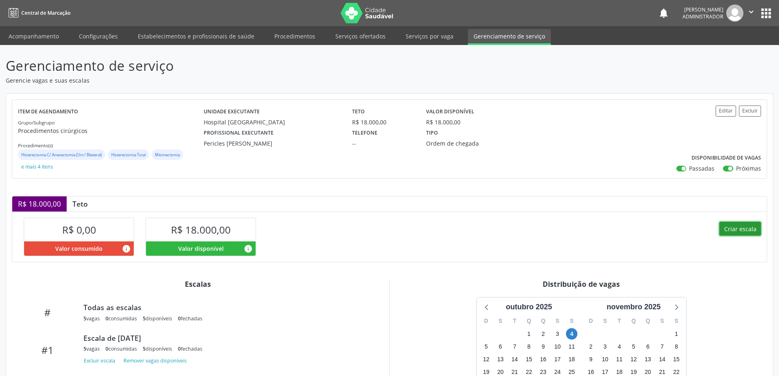
click at [742, 226] on button "Criar escala" at bounding box center [740, 229] width 42 height 14
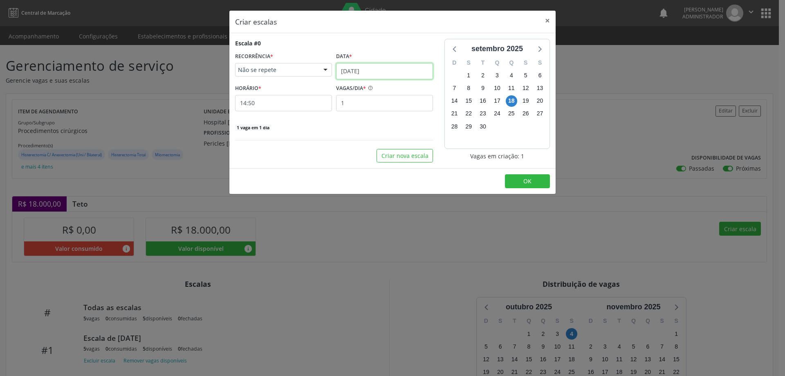
click at [360, 66] on input "[DATE]" at bounding box center [384, 71] width 97 height 16
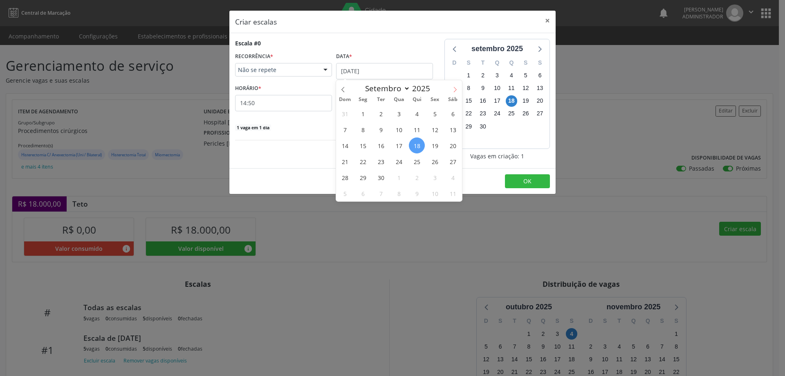
click at [457, 87] on icon at bounding box center [455, 90] width 6 height 6
select select "9"
click at [451, 145] on span "18" at bounding box center [453, 145] width 16 height 16
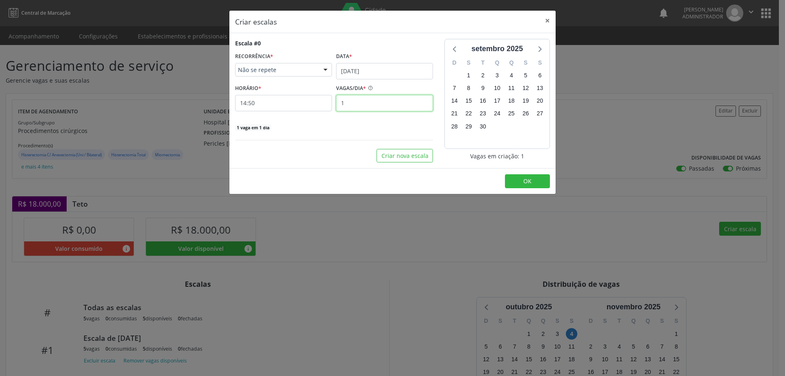
click at [362, 103] on input "1" at bounding box center [384, 103] width 97 height 16
type input "5"
click at [321, 104] on input "14:50" at bounding box center [283, 103] width 97 height 16
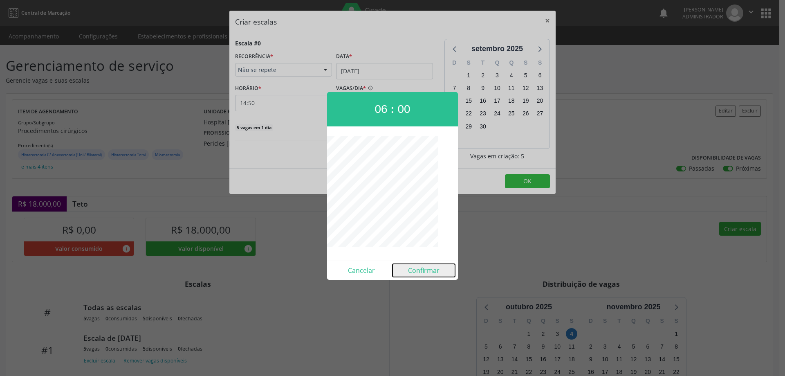
click at [435, 268] on button "Confirmar" at bounding box center [424, 270] width 63 height 13
type input "06:00"
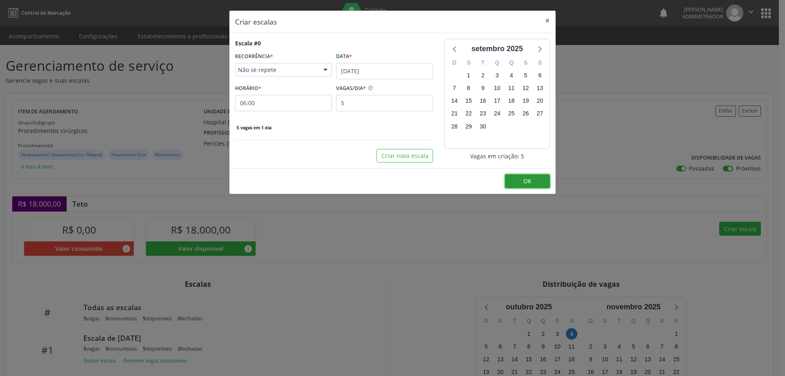
click at [539, 179] on button "OK" at bounding box center [527, 181] width 45 height 14
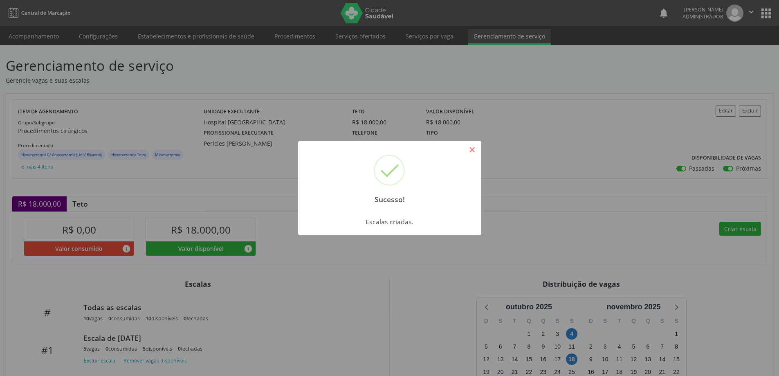
click at [475, 148] on button "×" at bounding box center [472, 150] width 14 height 14
